Goal: Task Accomplishment & Management: Manage account settings

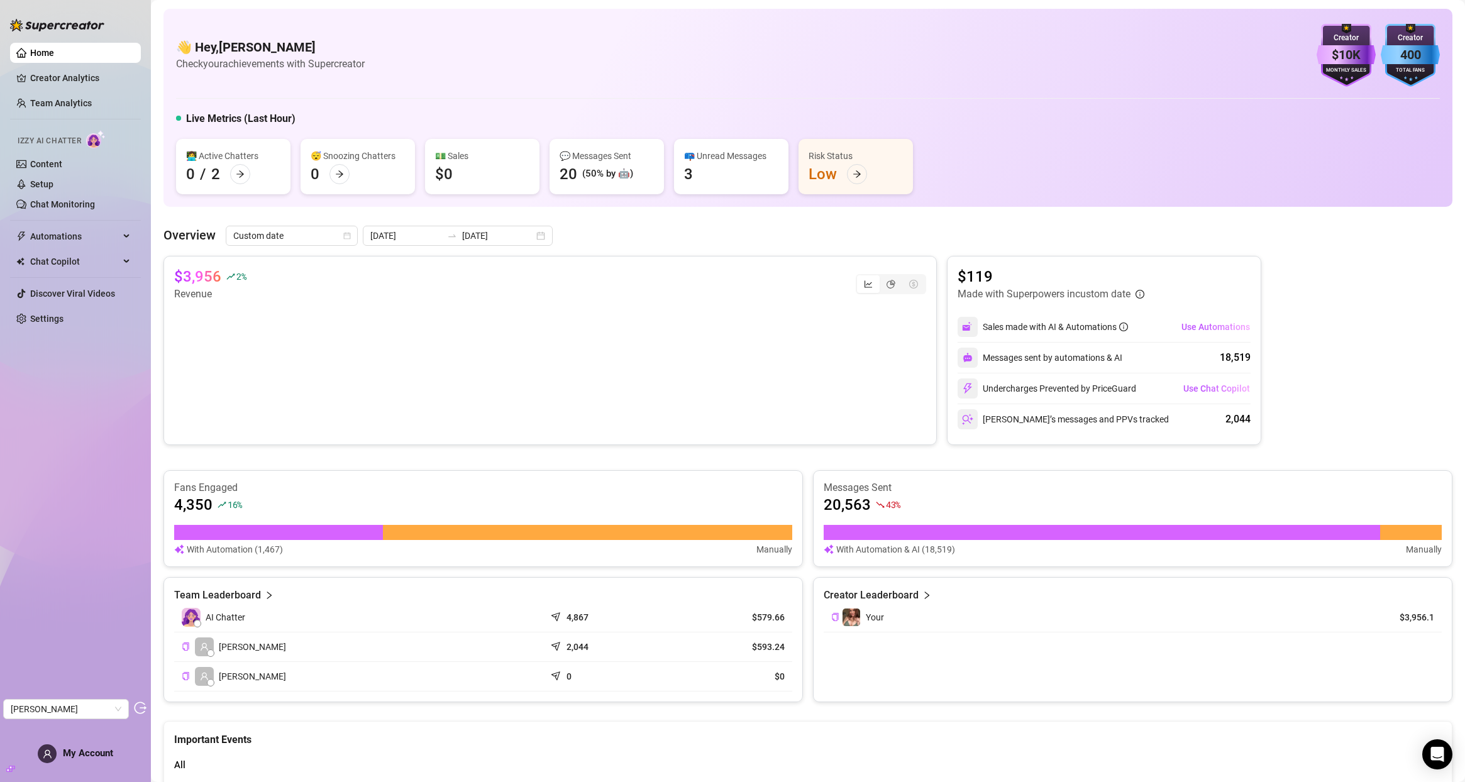
scroll to position [13, 0]
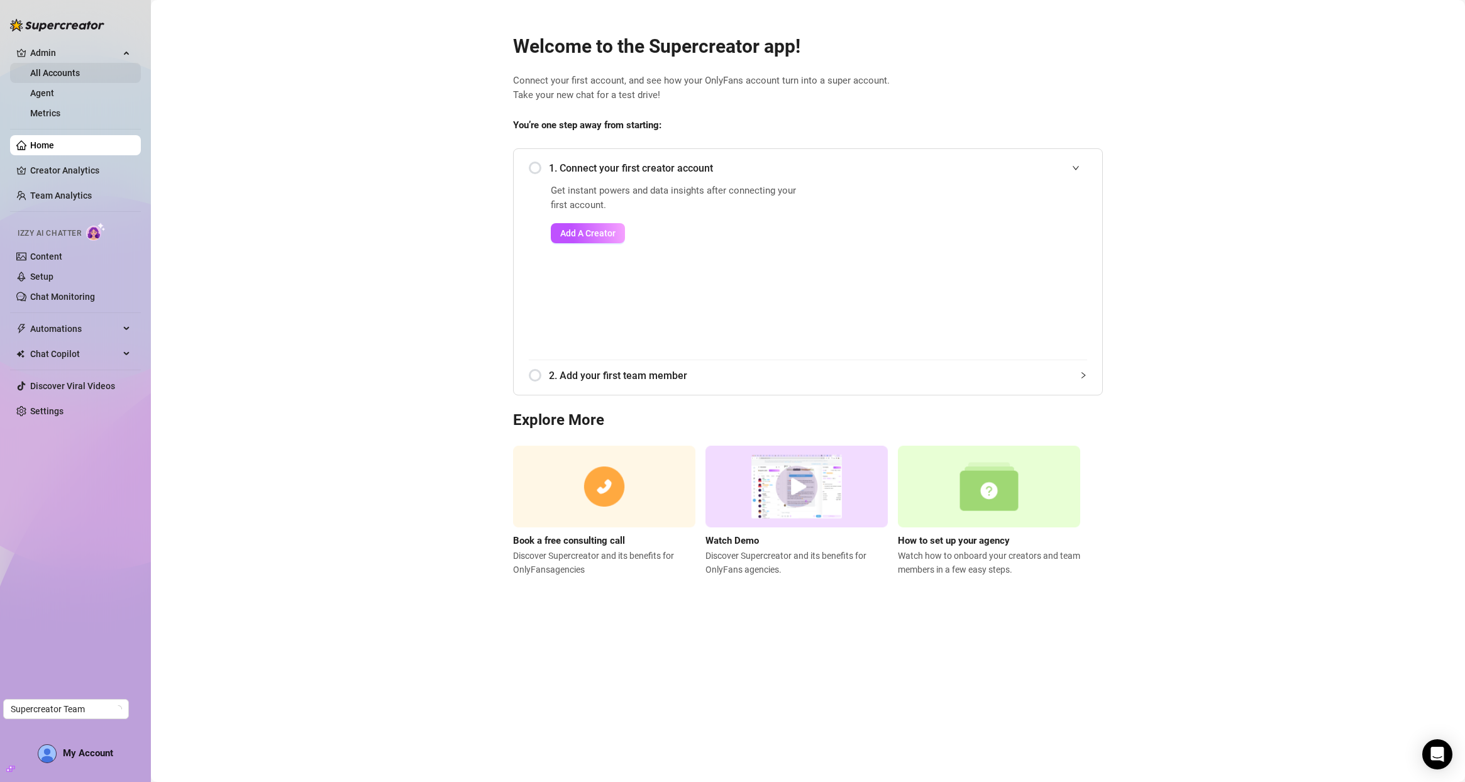
click at [59, 69] on link "All Accounts" at bounding box center [55, 73] width 50 height 10
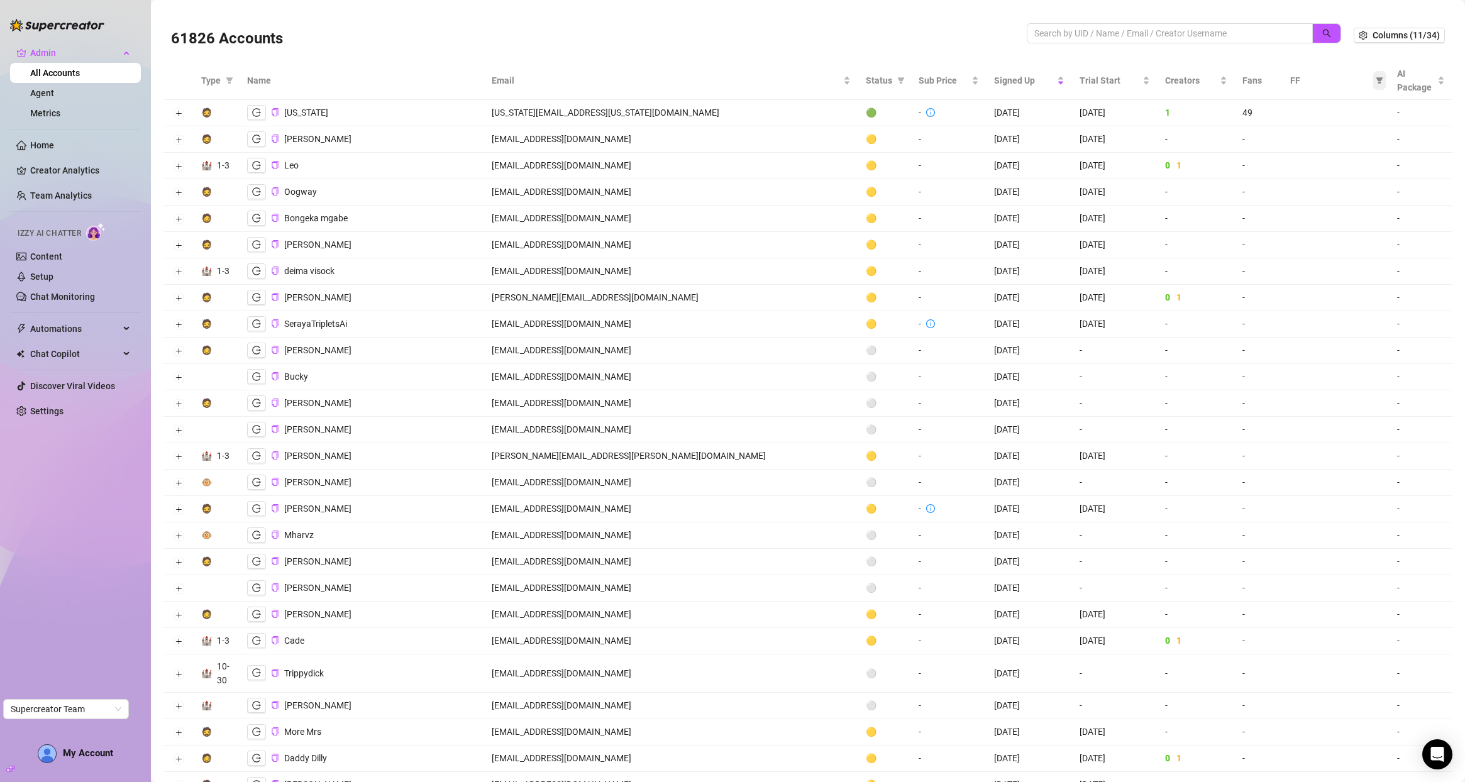
click at [1376, 81] on icon "filter" at bounding box center [1380, 81] width 8 height 8
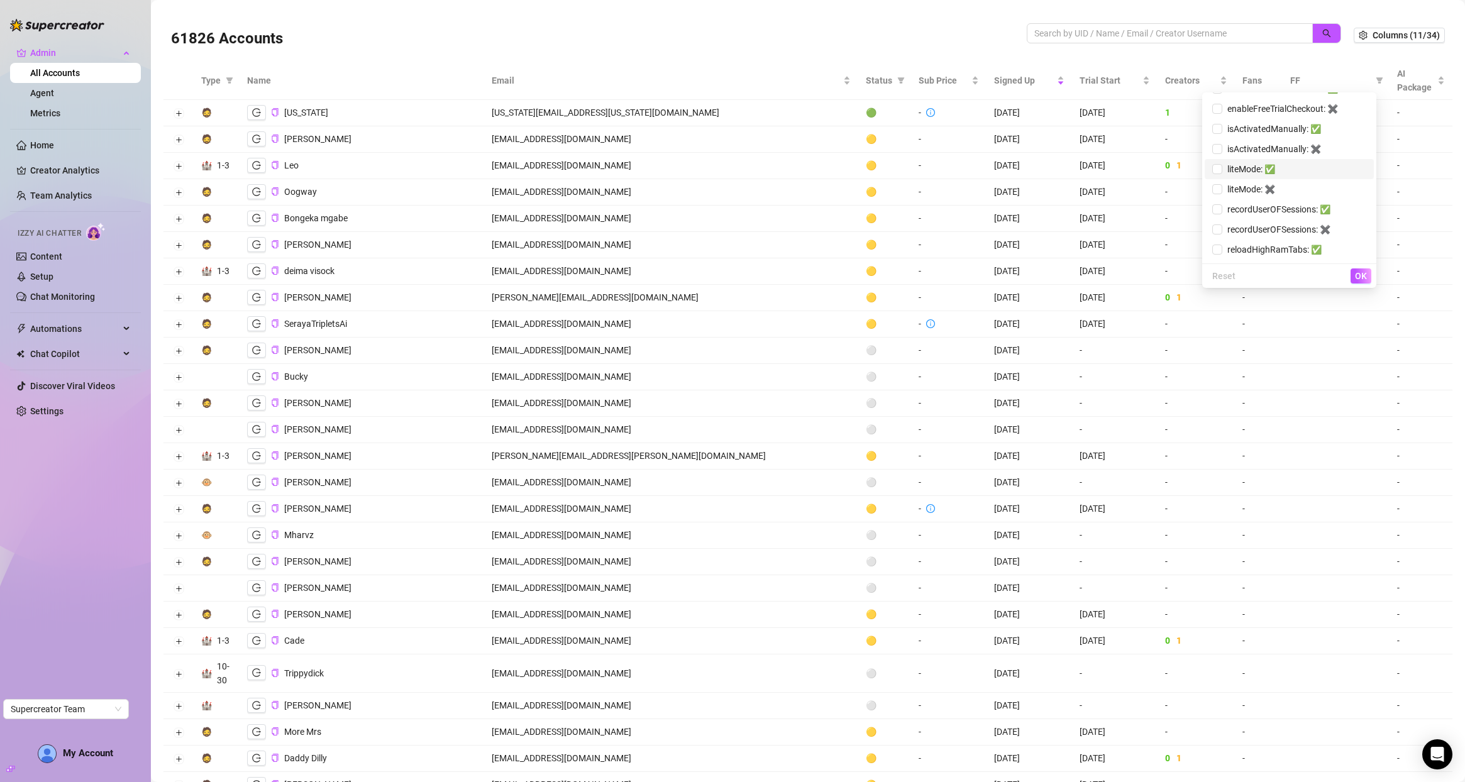
scroll to position [416, 0]
click at [1212, 133] on input "checkbox" at bounding box center [1217, 131] width 10 height 10
checkbox input "true"
click at [1212, 202] on input "checkbox" at bounding box center [1217, 204] width 10 height 10
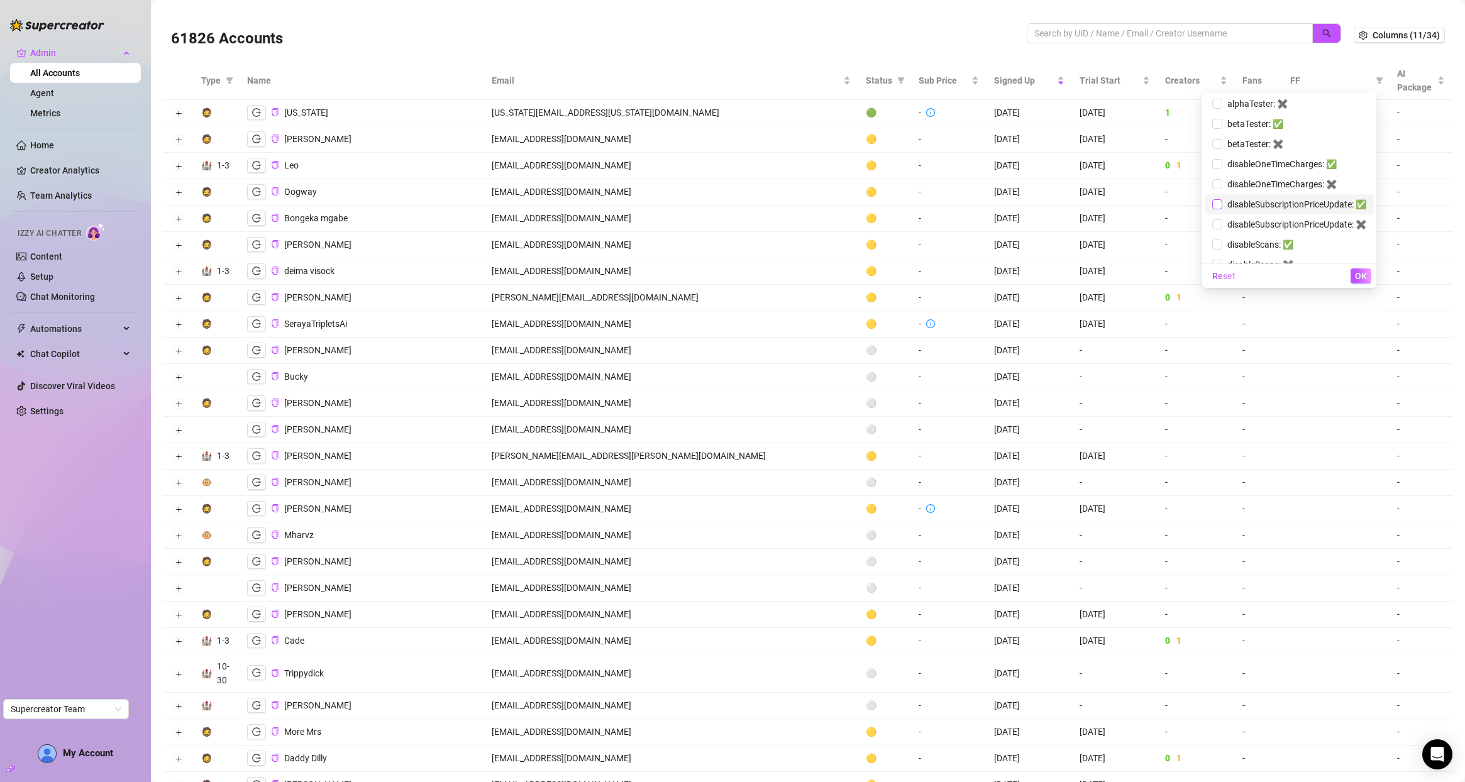
checkbox input "true"
click at [1212, 165] on input "checkbox" at bounding box center [1217, 164] width 10 height 10
checkbox input "true"
click at [1355, 275] on span "OK" at bounding box center [1361, 276] width 12 height 10
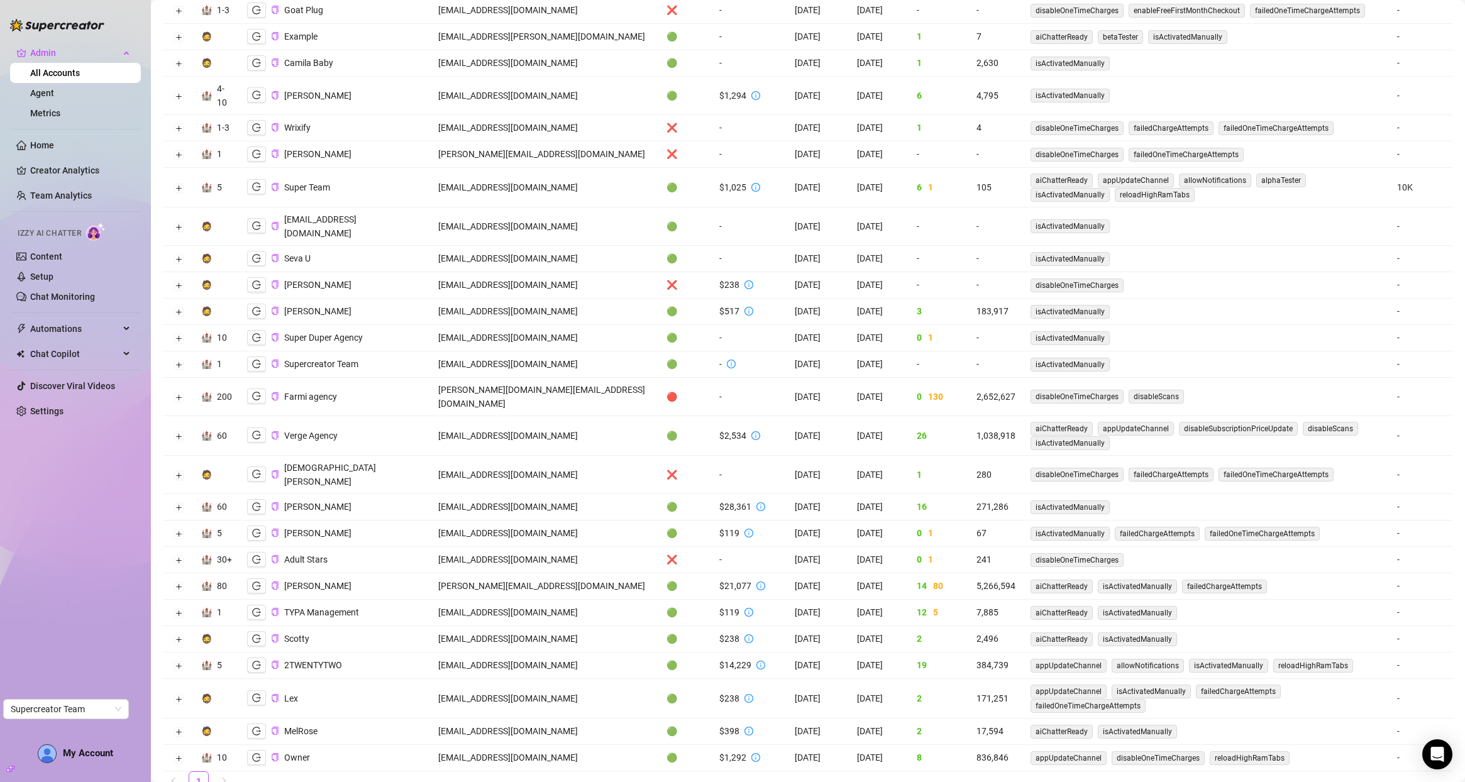
scroll to position [0, 0]
